Goal: Navigation & Orientation: Find specific page/section

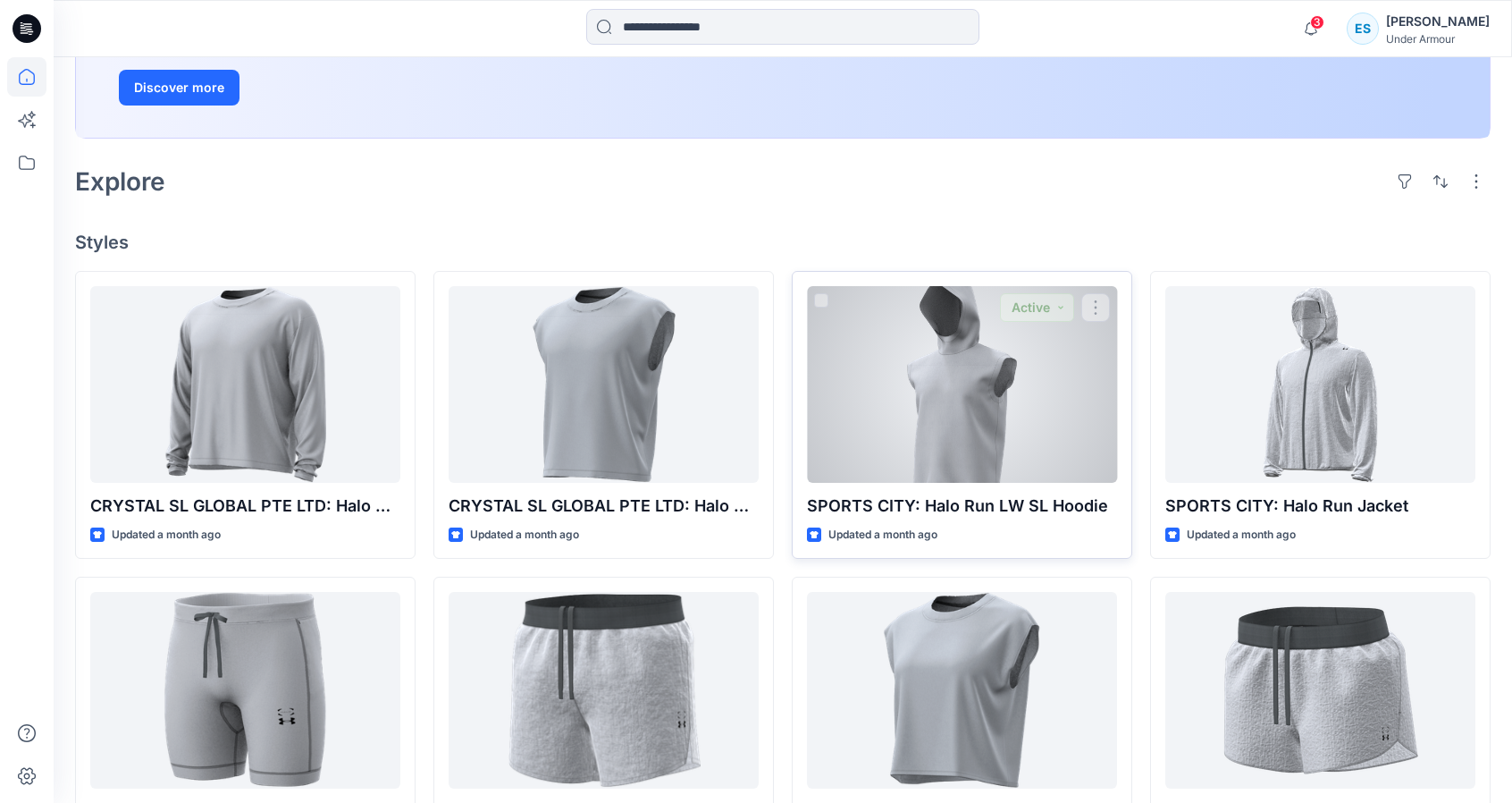
scroll to position [536, 0]
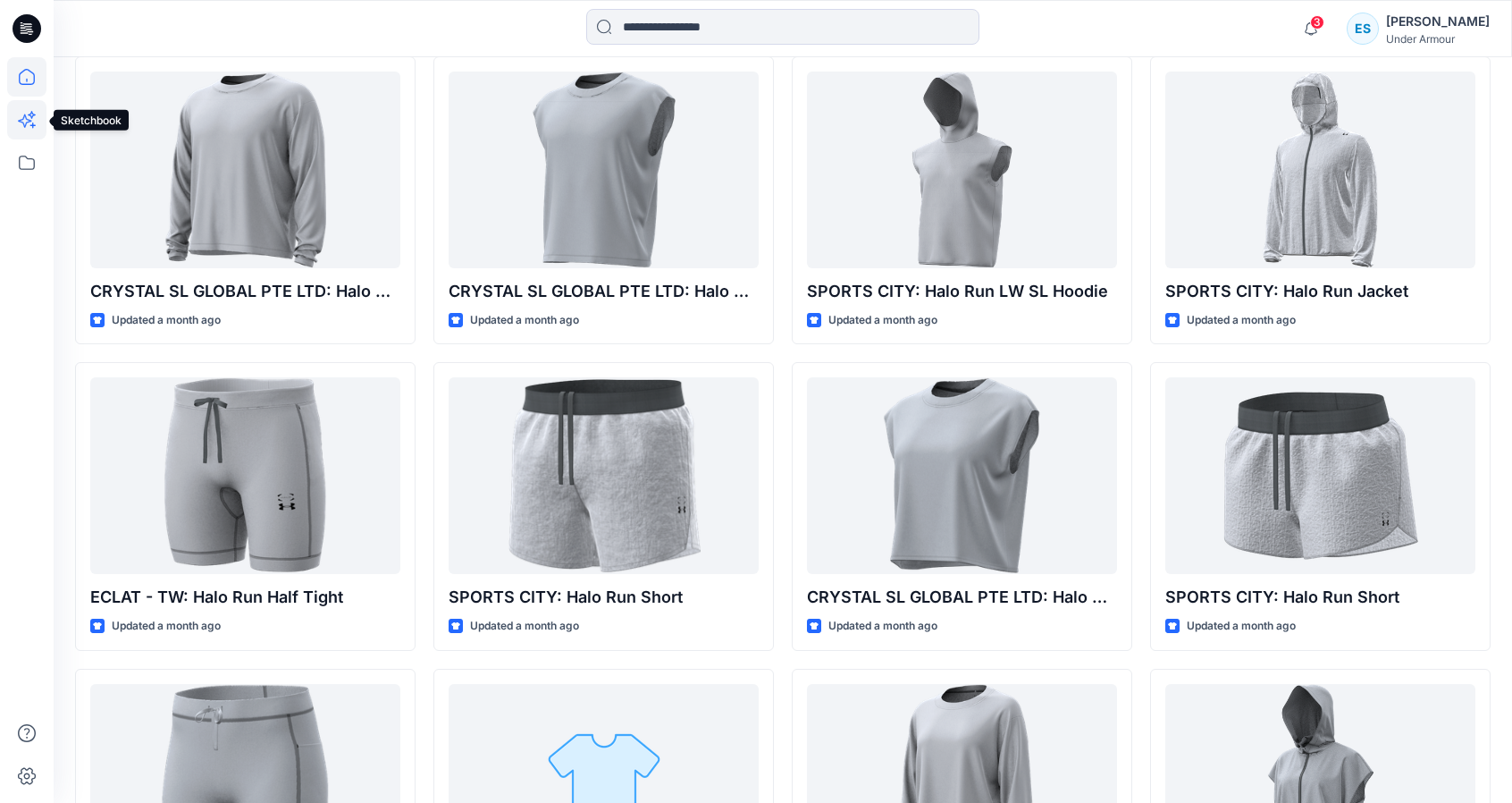
click at [21, 112] on icon at bounding box center [27, 120] width 39 height 39
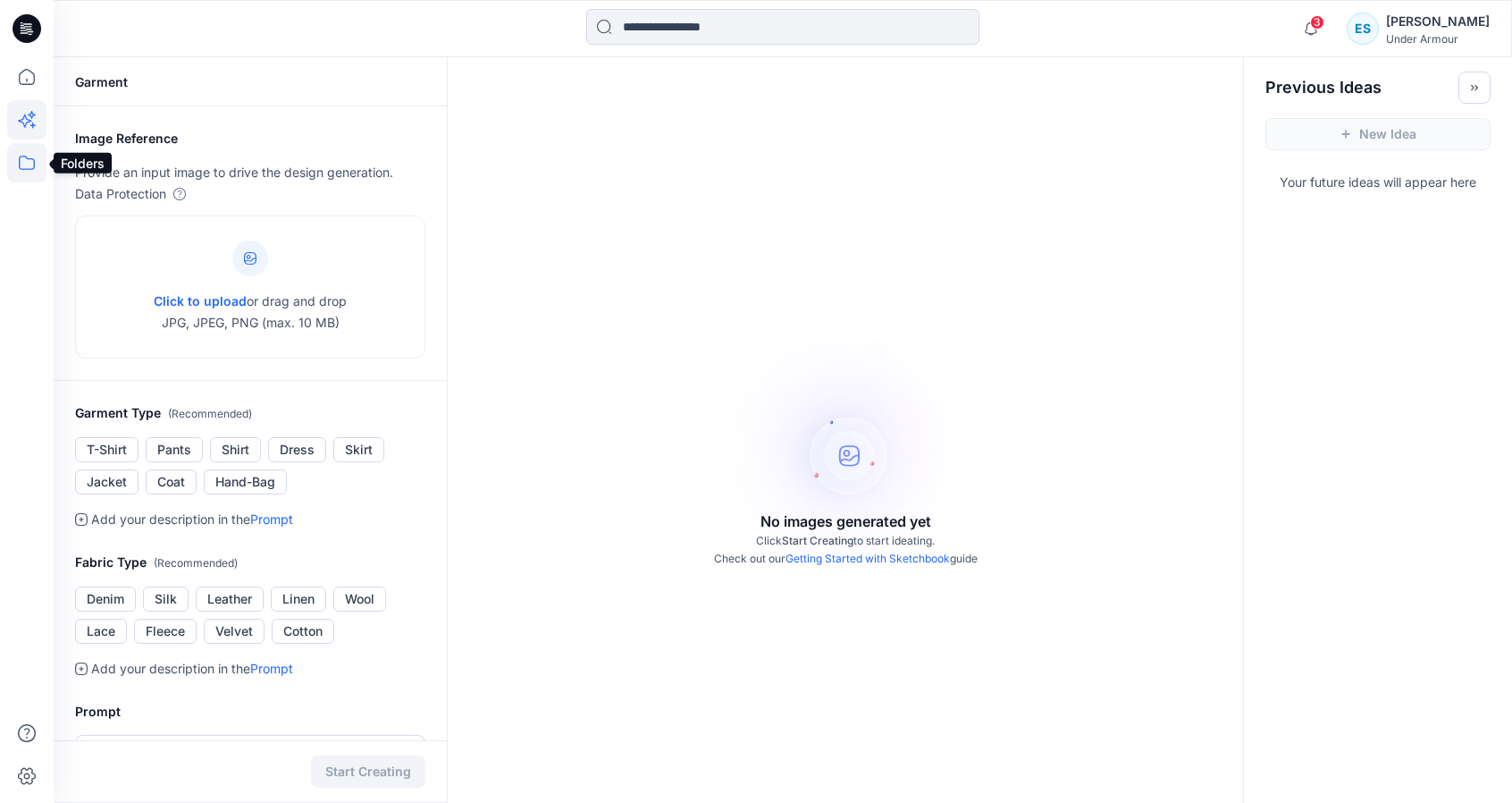
click at [36, 168] on icon at bounding box center [27, 162] width 39 height 39
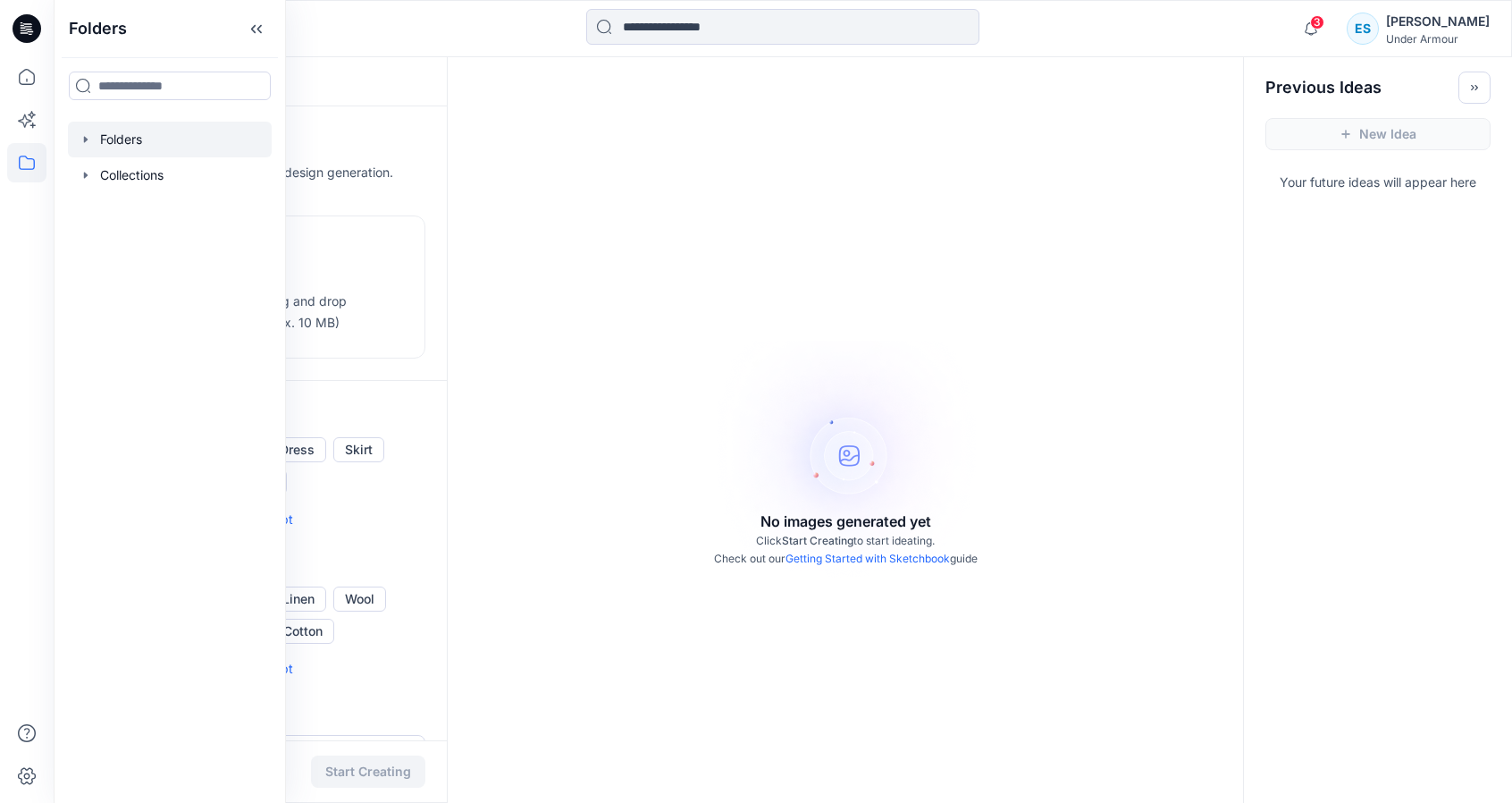
click at [146, 131] on div at bounding box center [170, 139] width 204 height 36
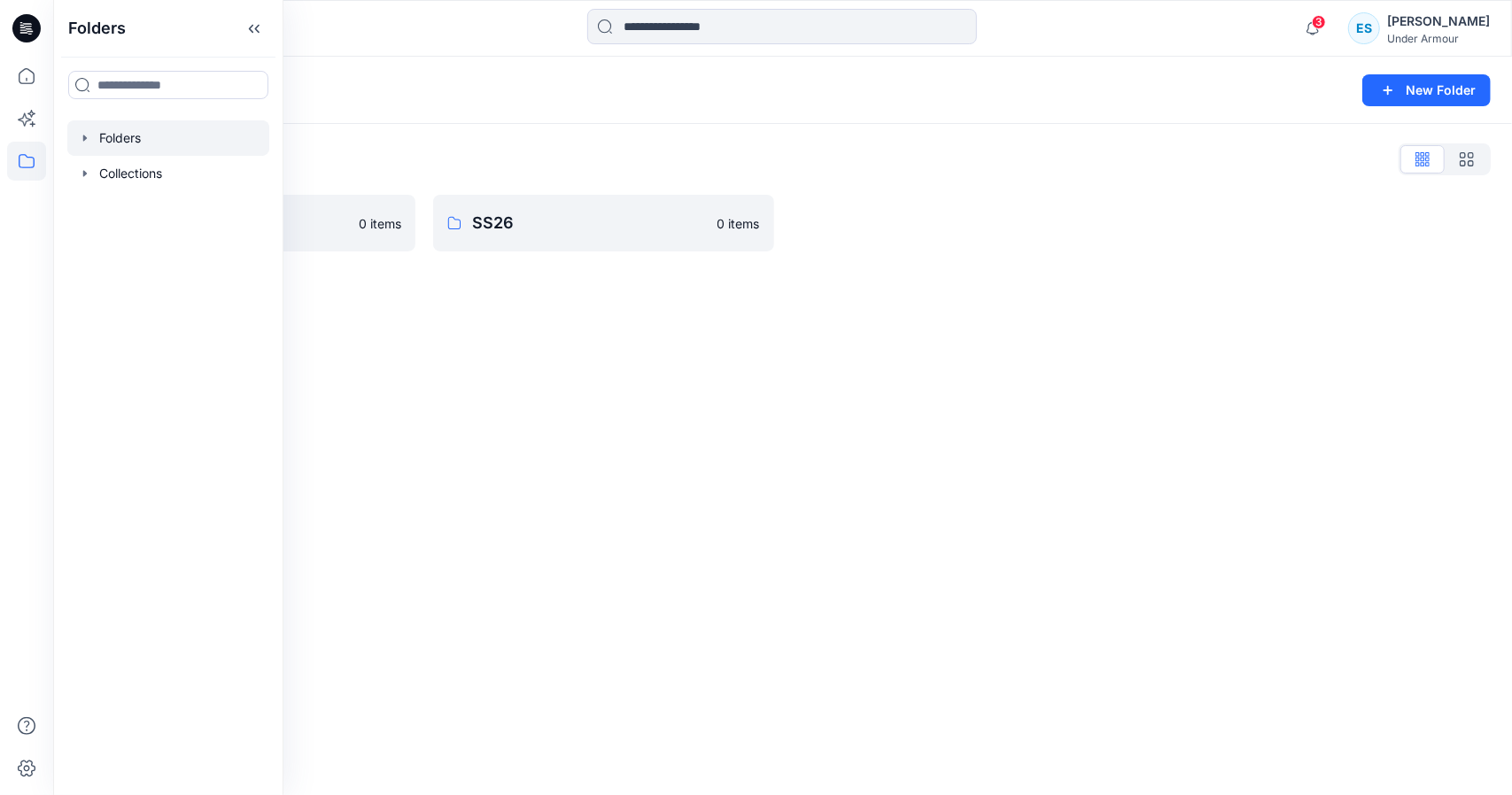
click at [572, 459] on div "Folders New Folder Folders List FW26 0 items SS26 0 items" at bounding box center [783, 426] width 1459 height 738
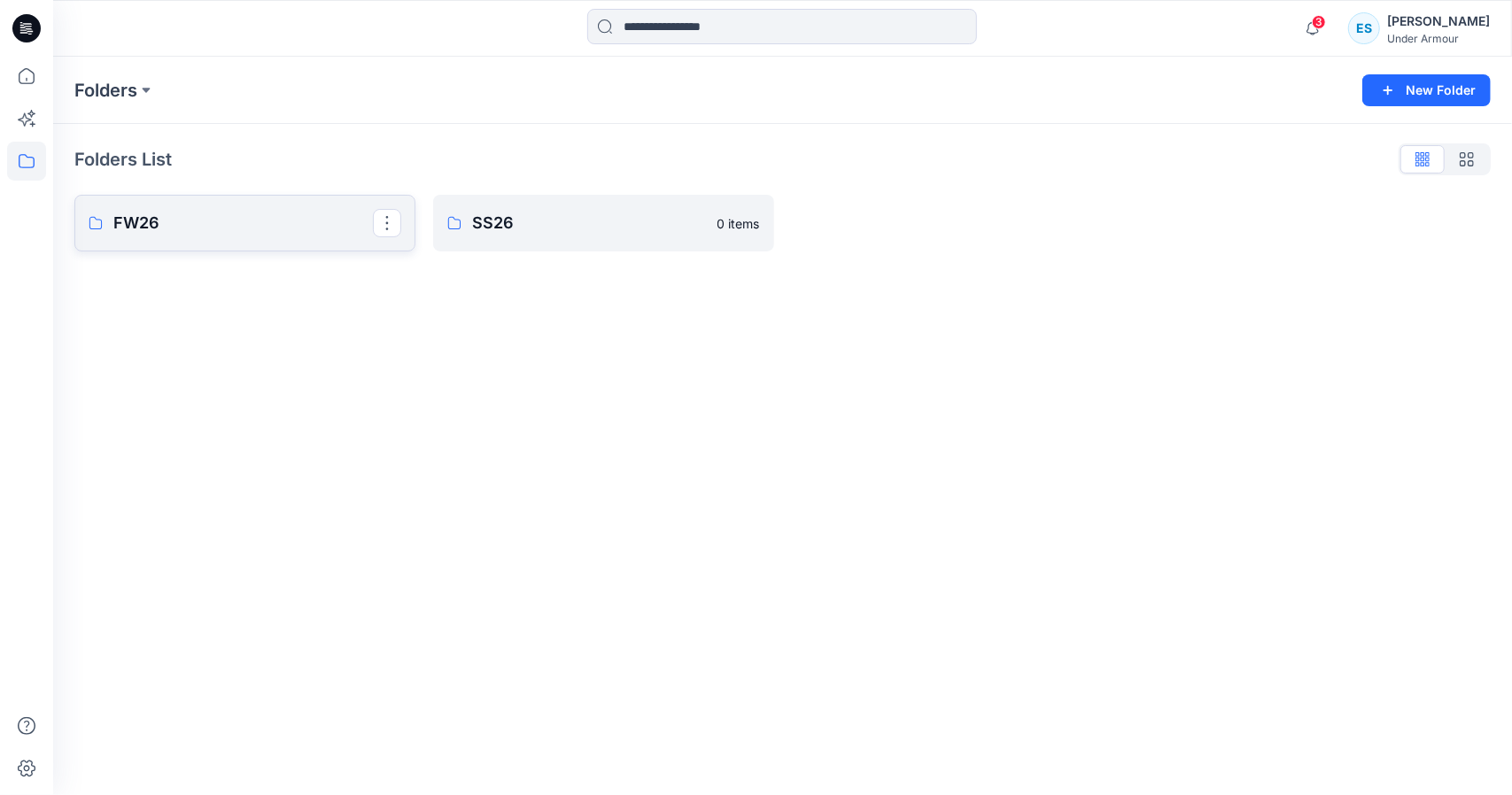
click at [260, 222] on p "FW26" at bounding box center [243, 222] width 259 height 25
click at [581, 220] on p "SS26" at bounding box center [602, 222] width 259 height 25
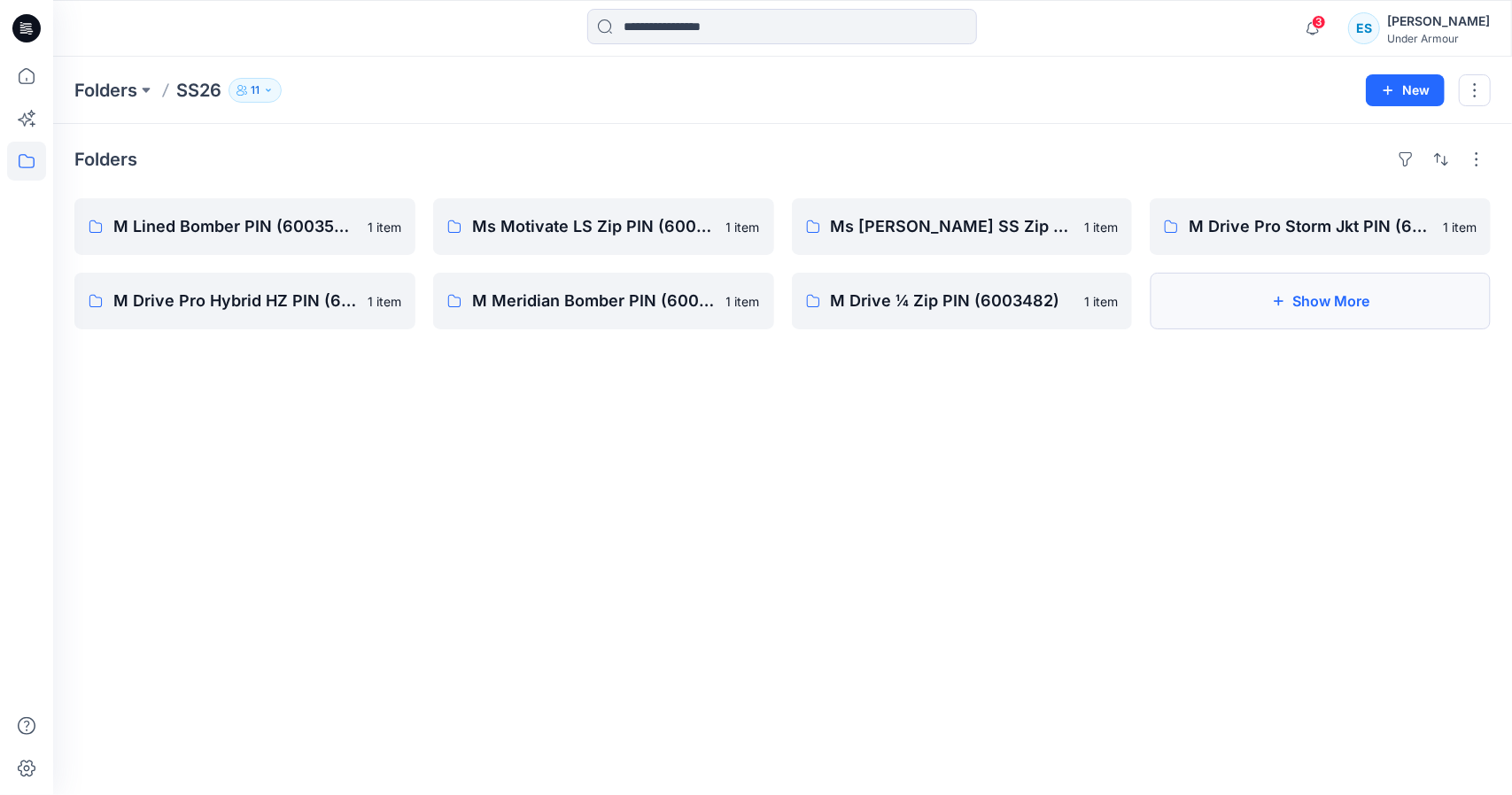
click at [1291, 324] on button "Show More" at bounding box center [1319, 301] width 341 height 57
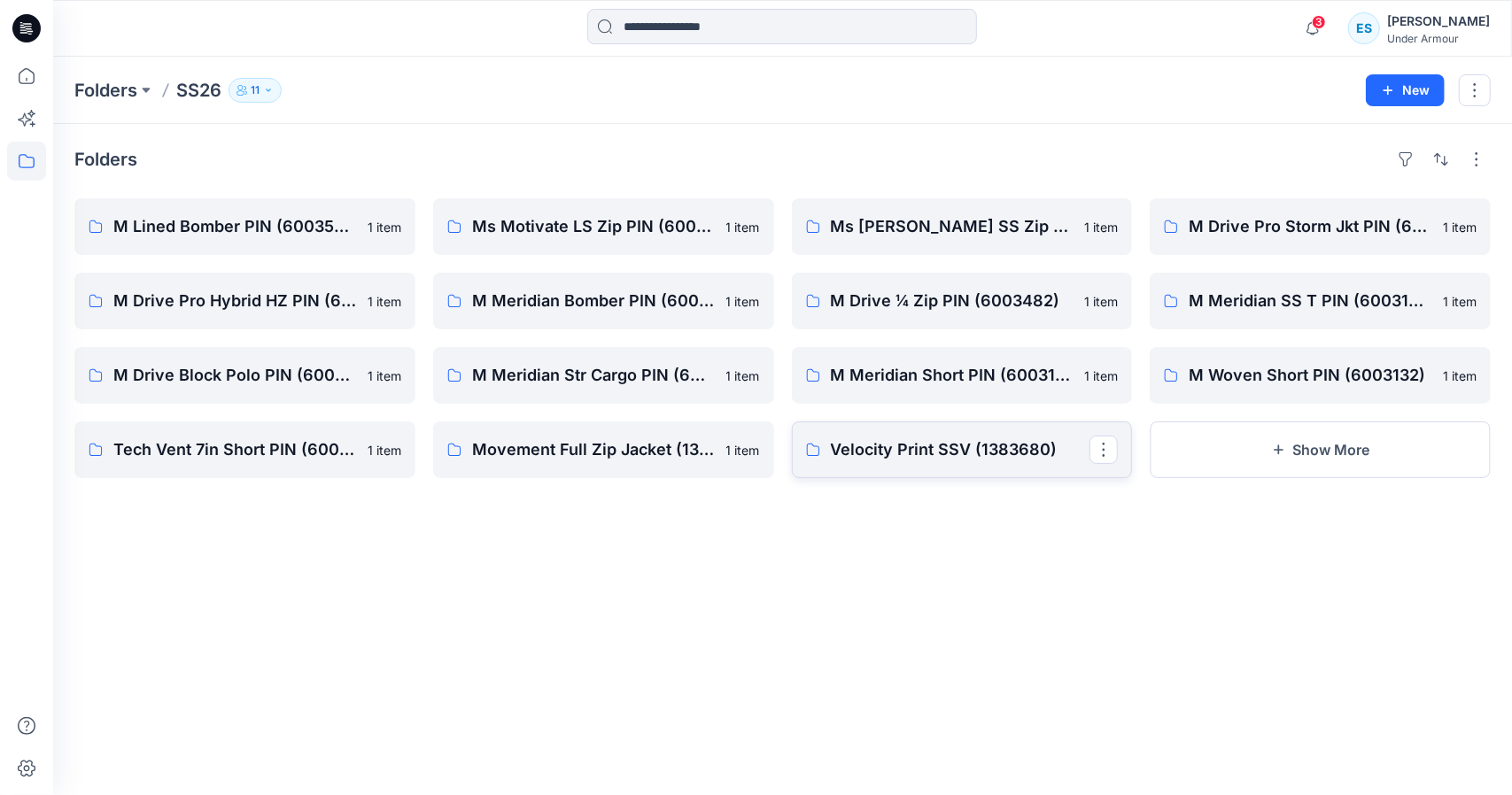
click at [926, 458] on p "Velocity Print SSV (1383680)" at bounding box center [960, 449] width 259 height 25
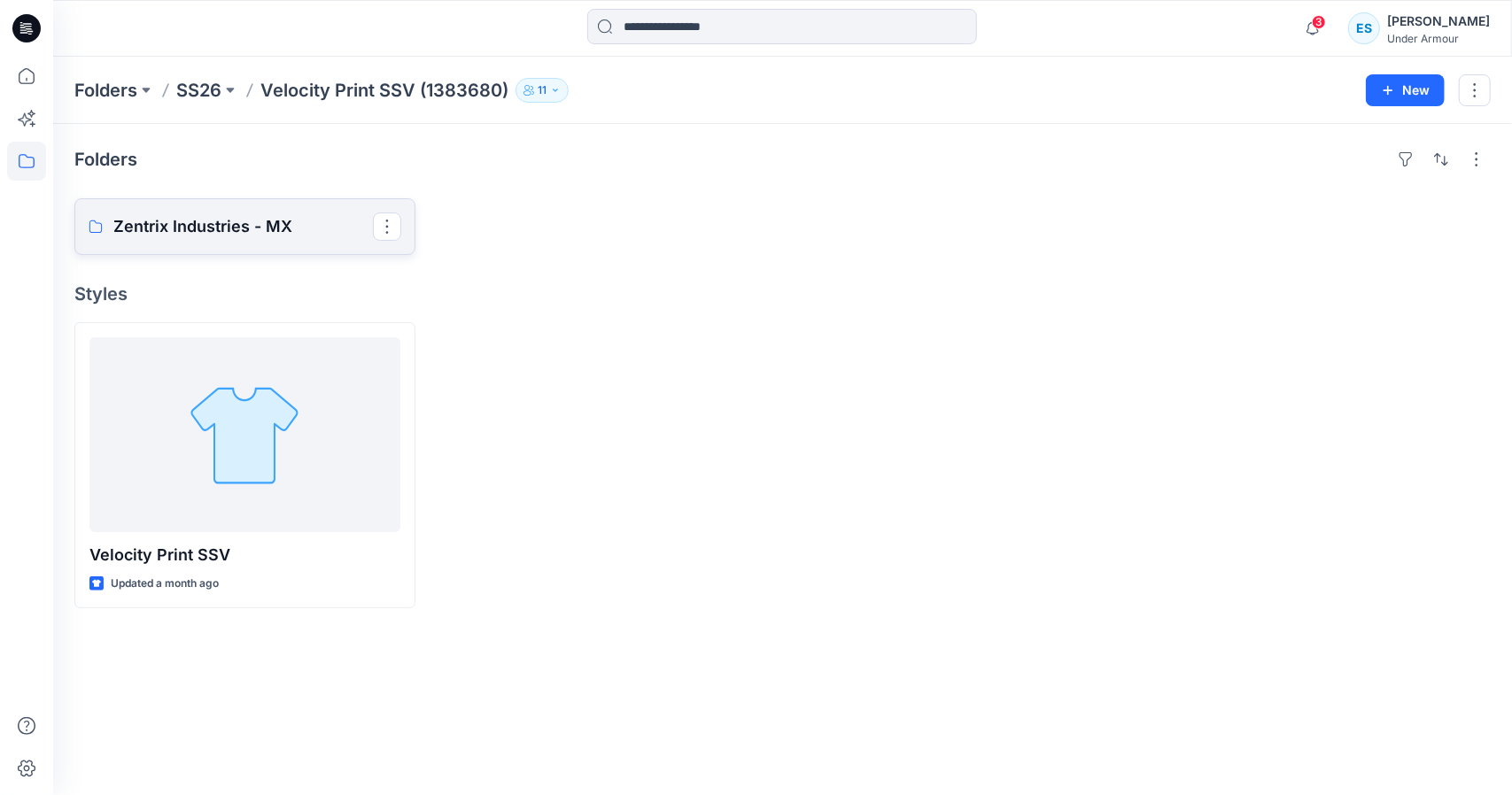
click at [220, 223] on p "Zentrix Industries - MX" at bounding box center [243, 226] width 259 height 25
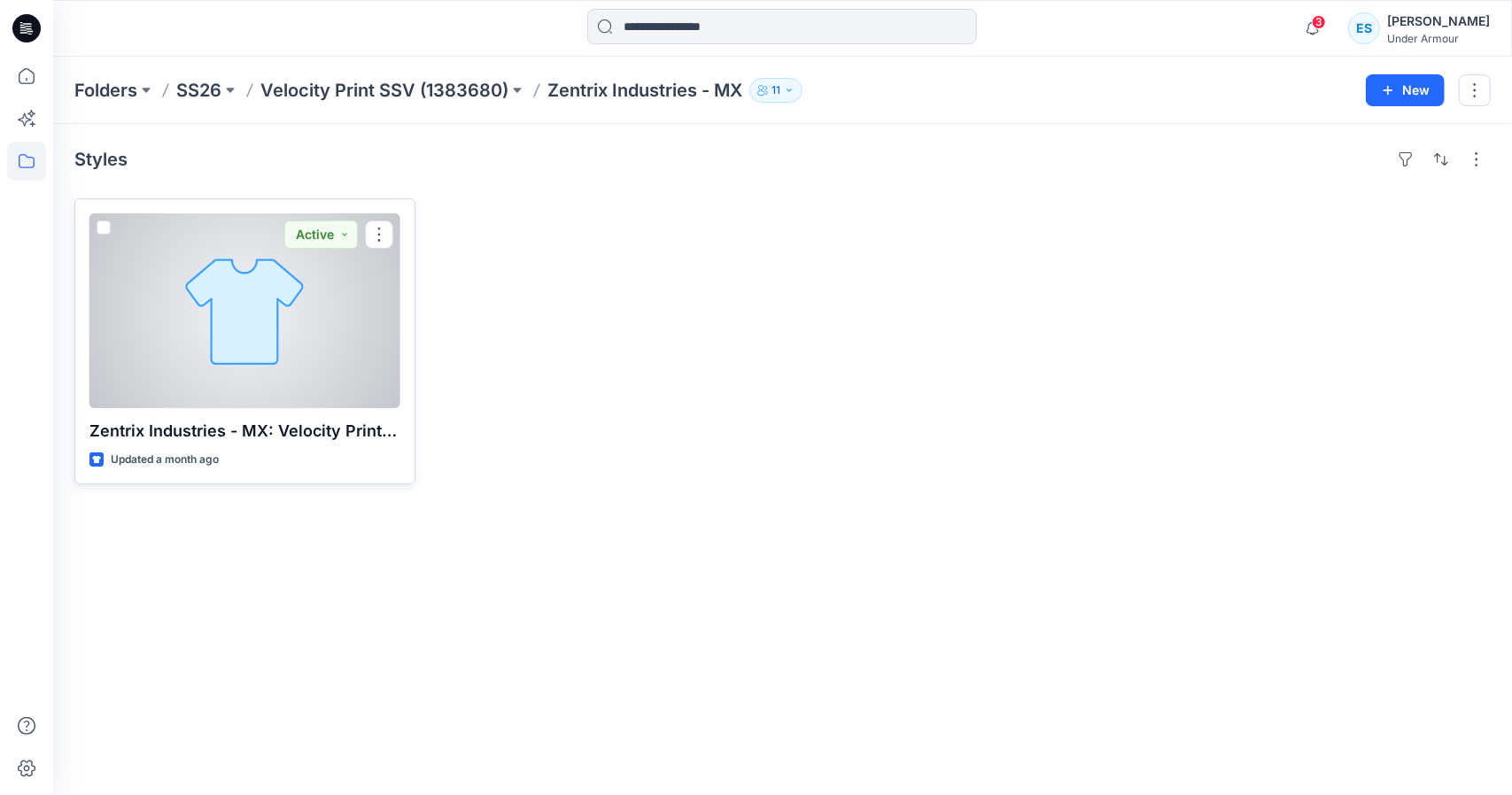
click at [306, 344] on div at bounding box center [244, 310] width 310 height 195
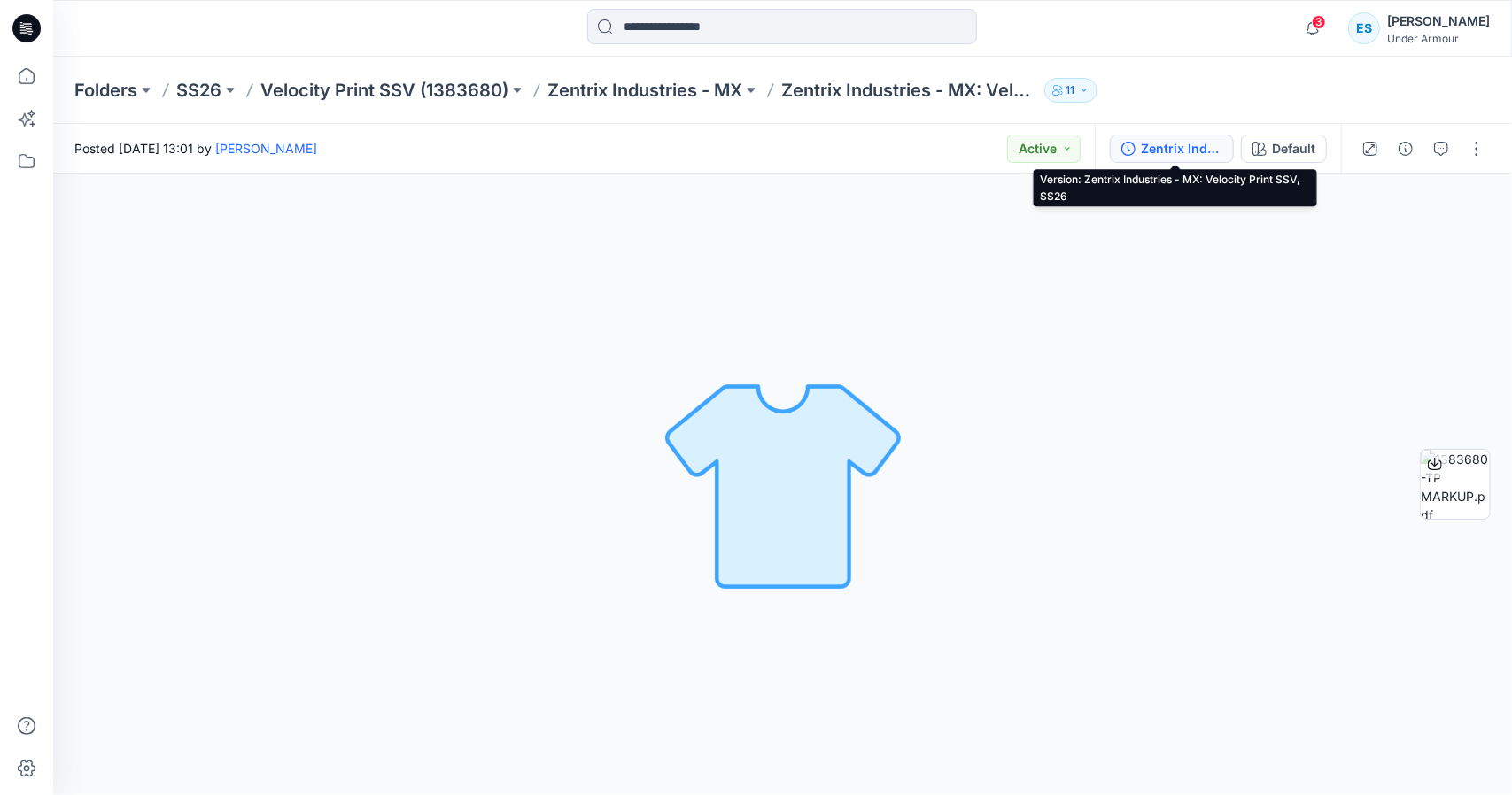
click at [1146, 152] on div "Zentrix Industries - MX: Velocity Print SSV, SS26" at bounding box center [1181, 148] width 82 height 19
